Goal: Task Accomplishment & Management: Manage account settings

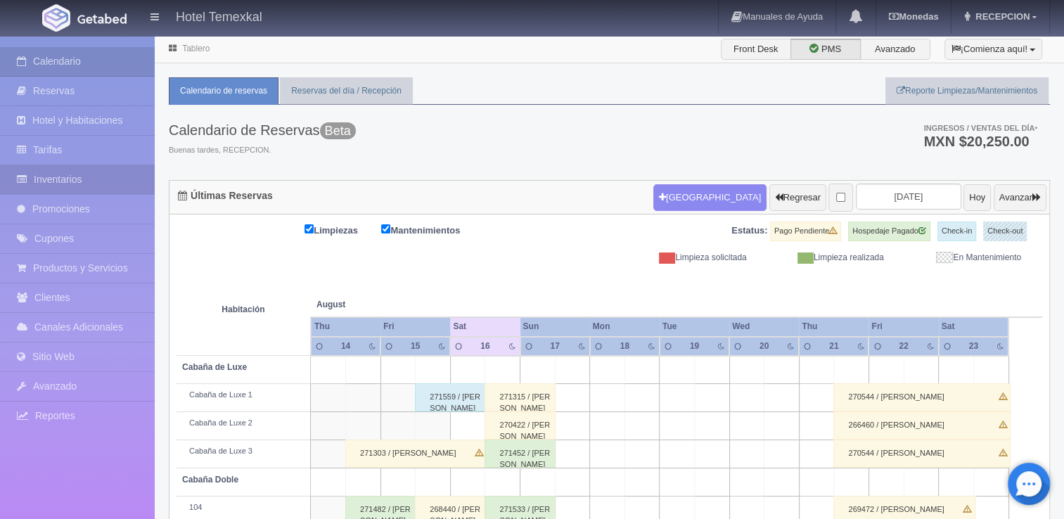
click at [50, 173] on link "Inventarios" at bounding box center [77, 179] width 155 height 29
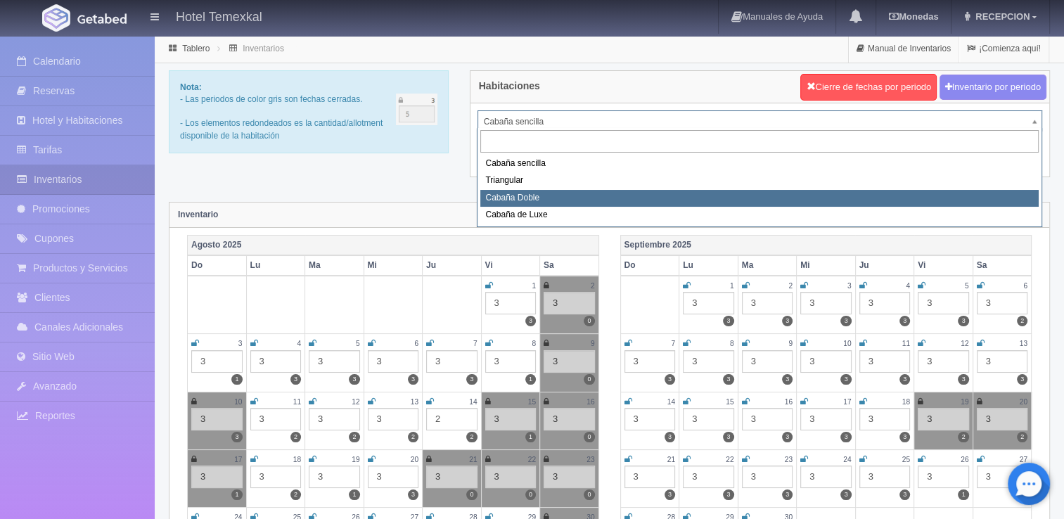
select select "2119"
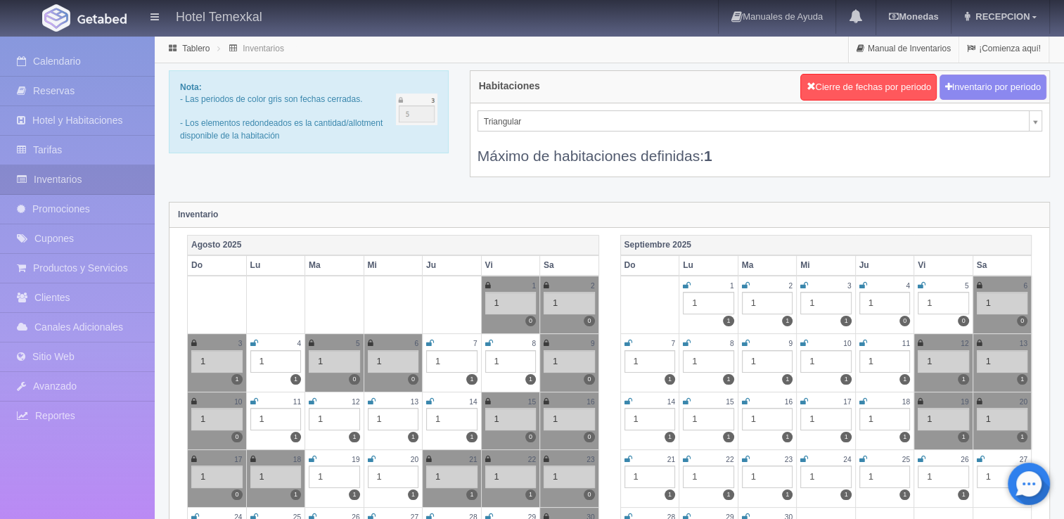
click at [516, 131] on div "Máximo de habitaciones definidas: 1" at bounding box center [759, 148] width 565 height 34
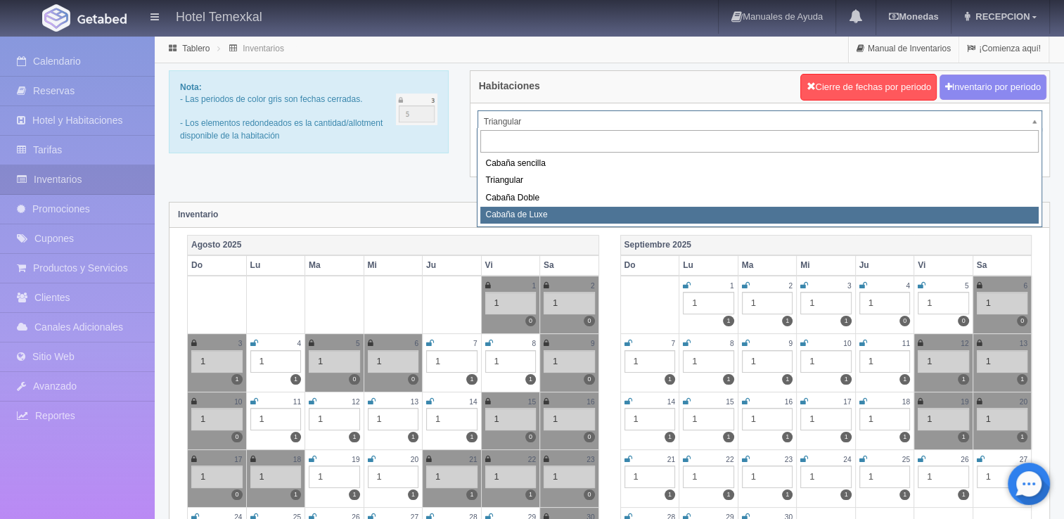
select select "2121"
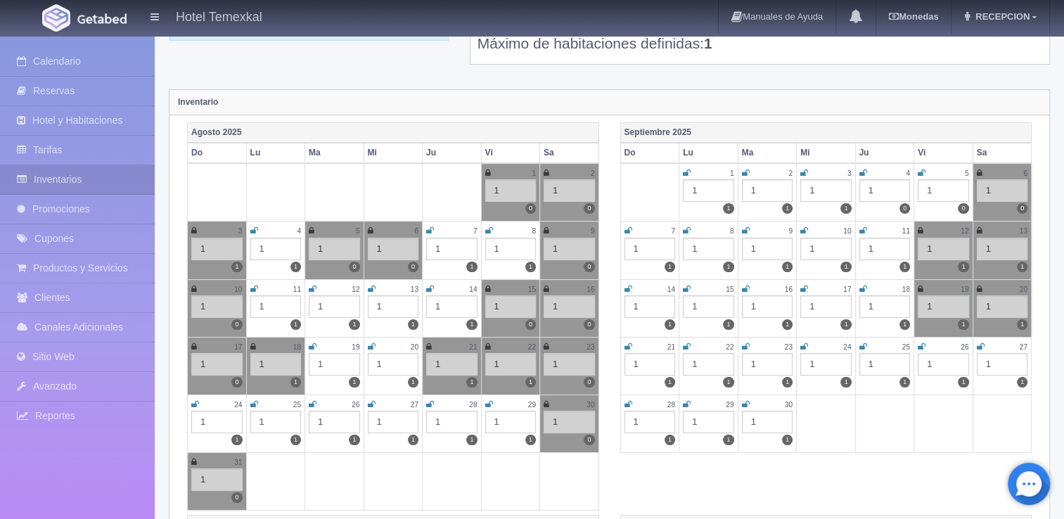
scroll to position [115, 0]
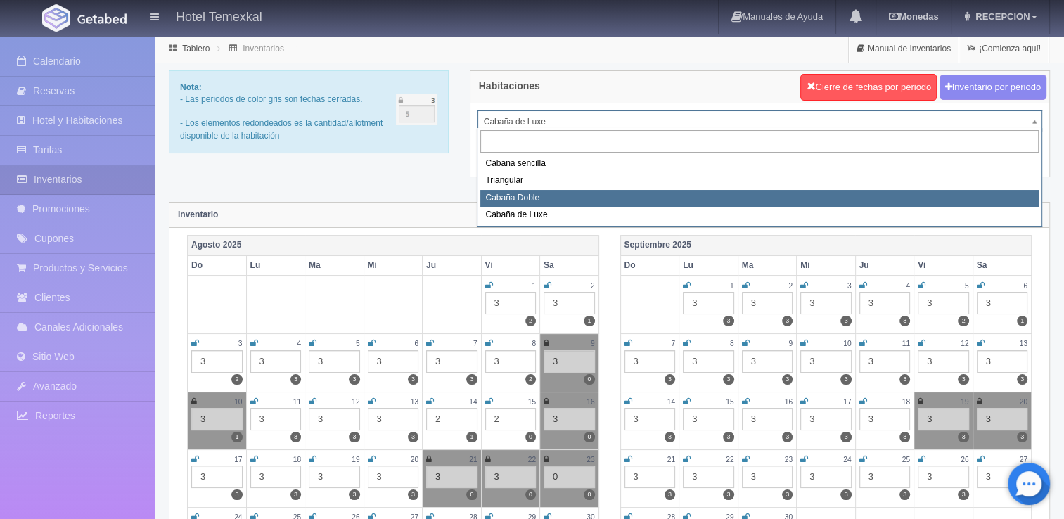
select select "2120"
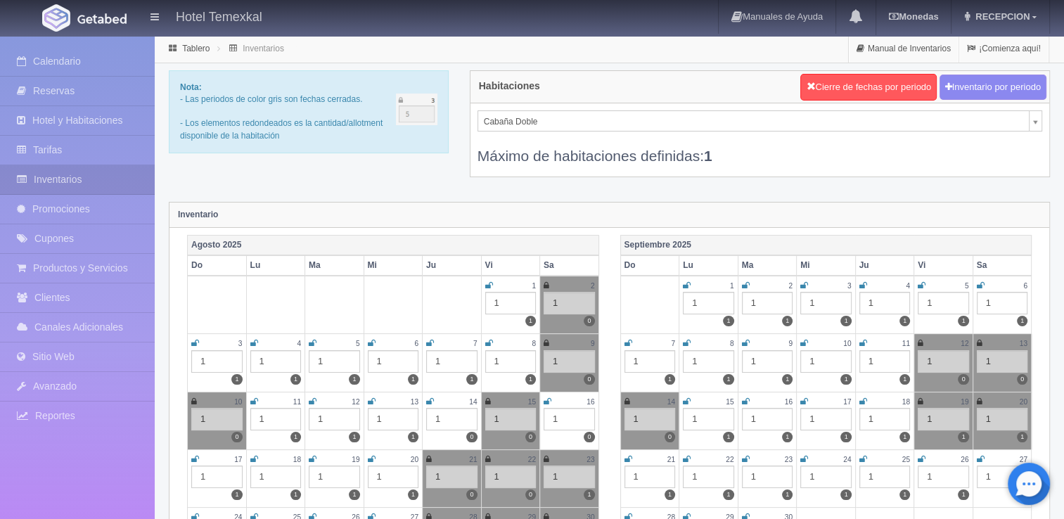
scroll to position [124, 0]
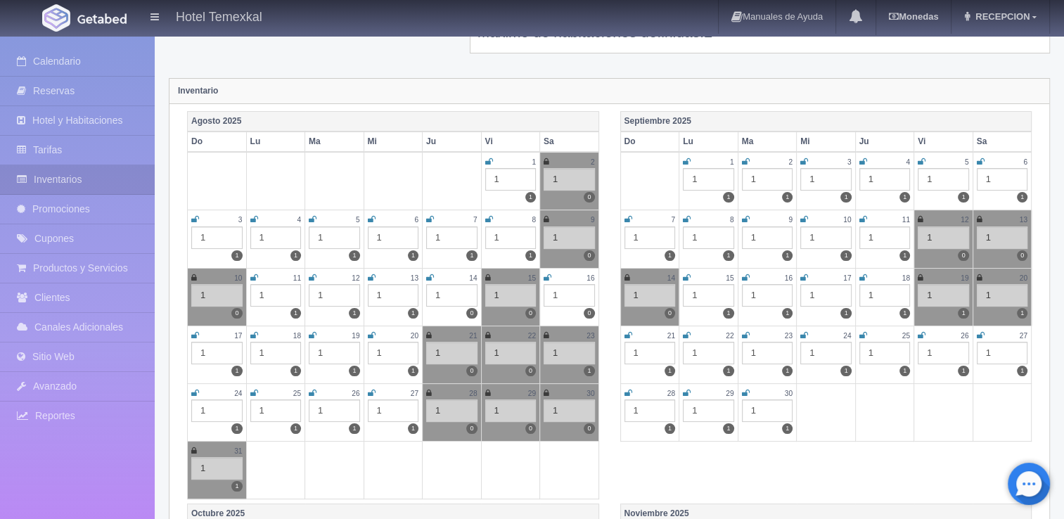
click at [546, 277] on icon at bounding box center [547, 278] width 8 height 8
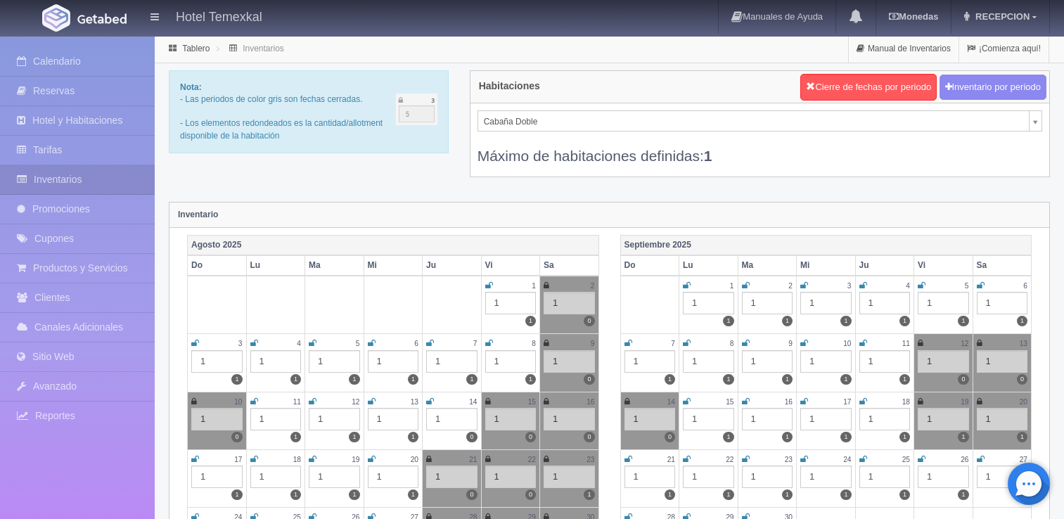
scroll to position [124, 0]
